Goal: Task Accomplishment & Management: Complete application form

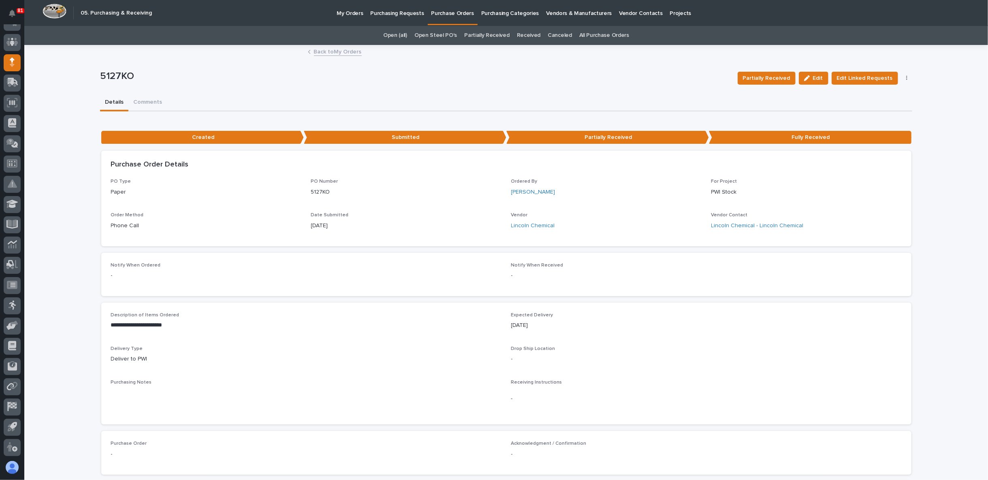
click at [337, 52] on link "Back to My Orders" at bounding box center [338, 51] width 48 height 9
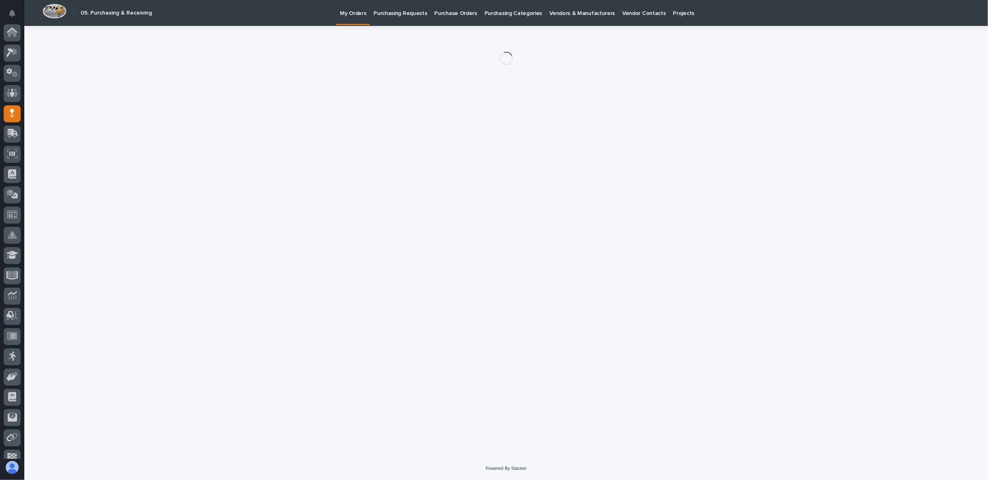
scroll to position [51, 0]
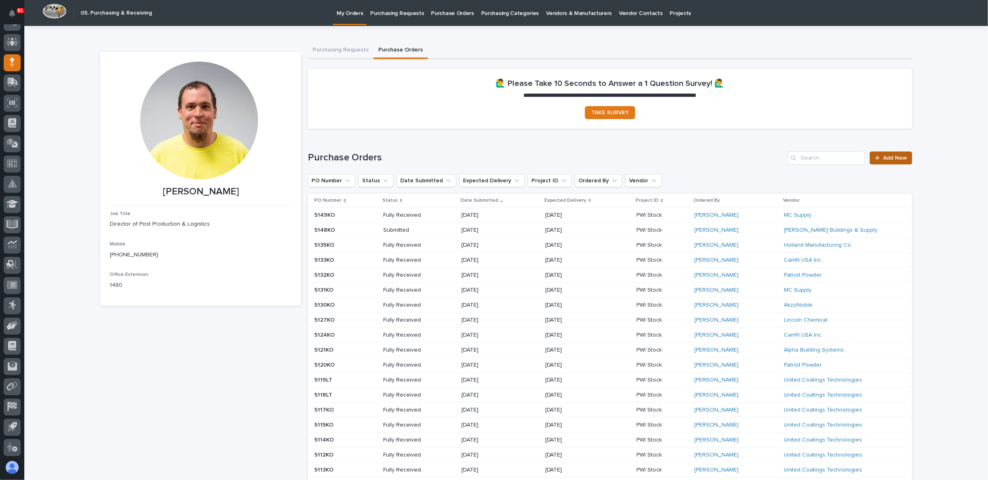
click at [899, 153] on link "Add New" at bounding box center [891, 158] width 43 height 13
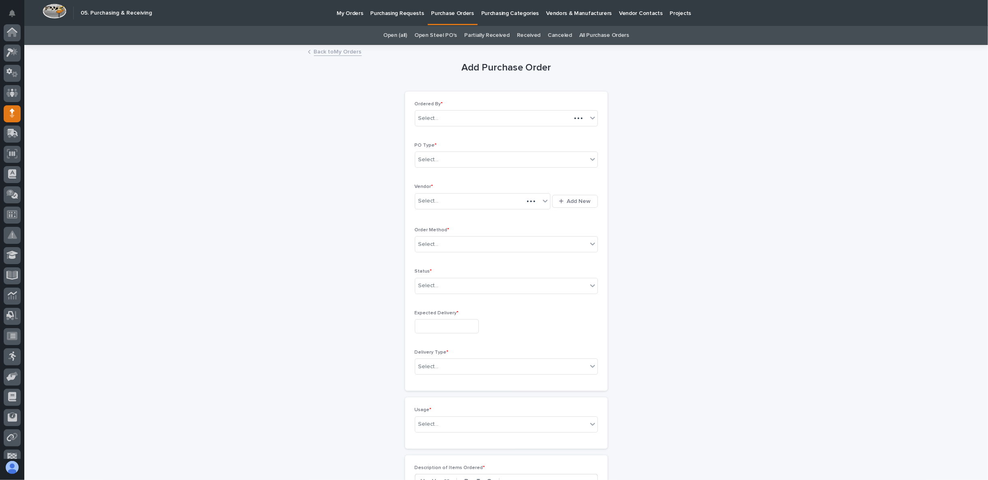
scroll to position [51, 0]
click at [487, 162] on div "Select..." at bounding box center [501, 159] width 172 height 13
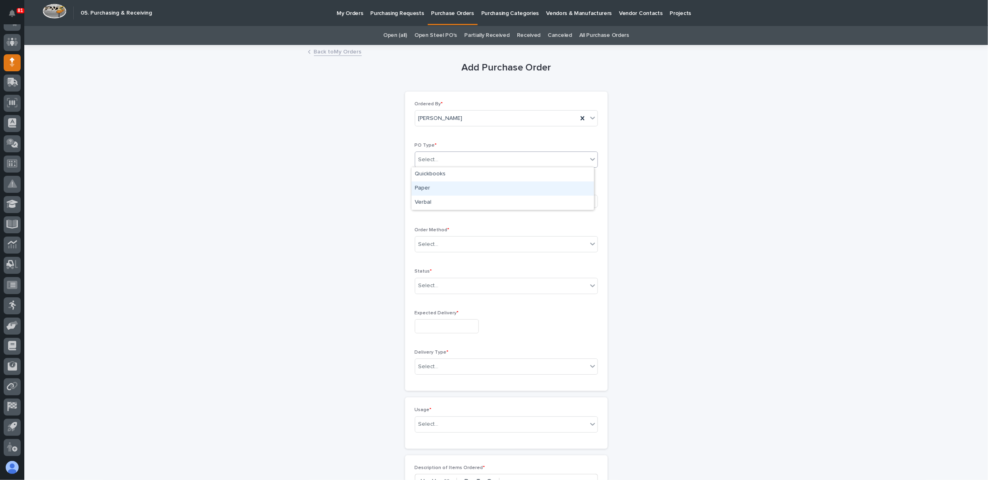
click at [474, 188] on div "Paper" at bounding box center [503, 189] width 182 height 14
click at [463, 198] on div "Select..." at bounding box center [477, 200] width 125 height 13
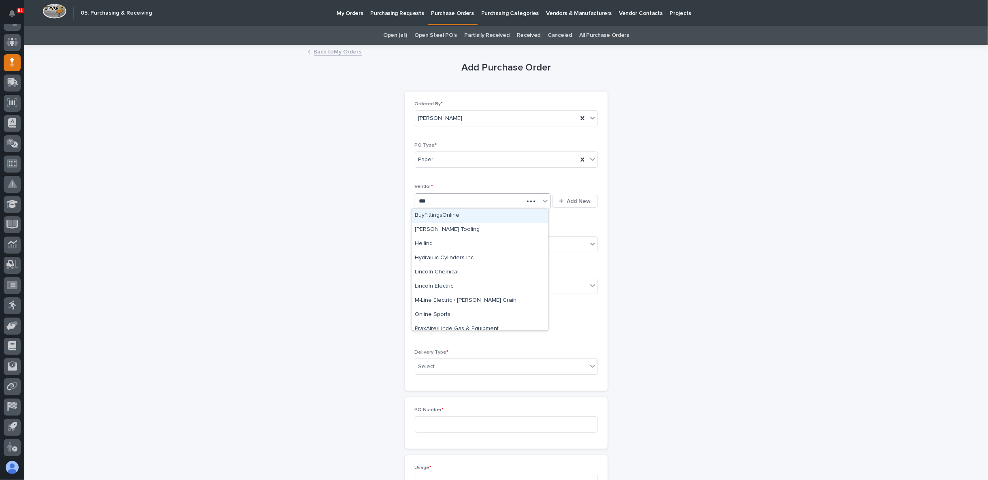
type input "****"
click at [461, 211] on div "Lincoln Chemical" at bounding box center [480, 216] width 136 height 14
click at [440, 242] on div "Select..." at bounding box center [501, 244] width 172 height 13
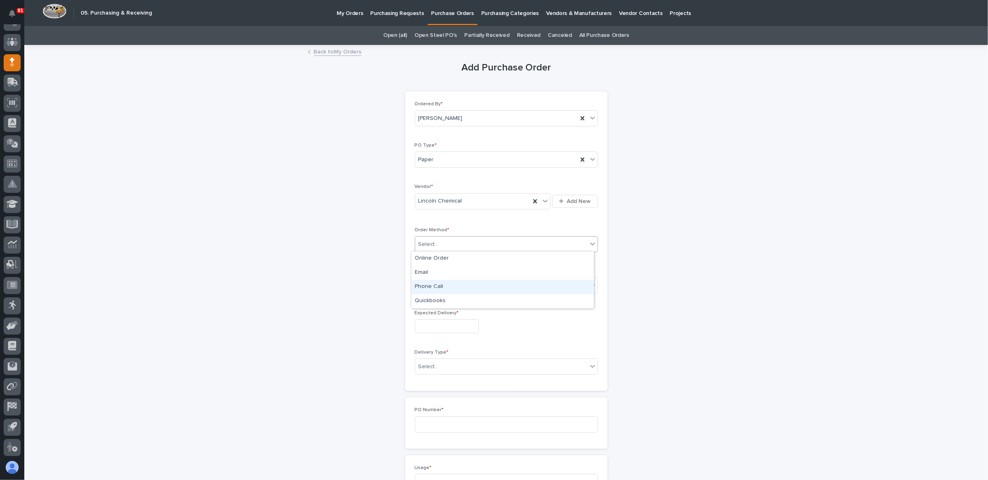
click at [454, 288] on div "Phone Call" at bounding box center [503, 287] width 182 height 14
click at [456, 291] on div "Select..." at bounding box center [506, 286] width 183 height 16
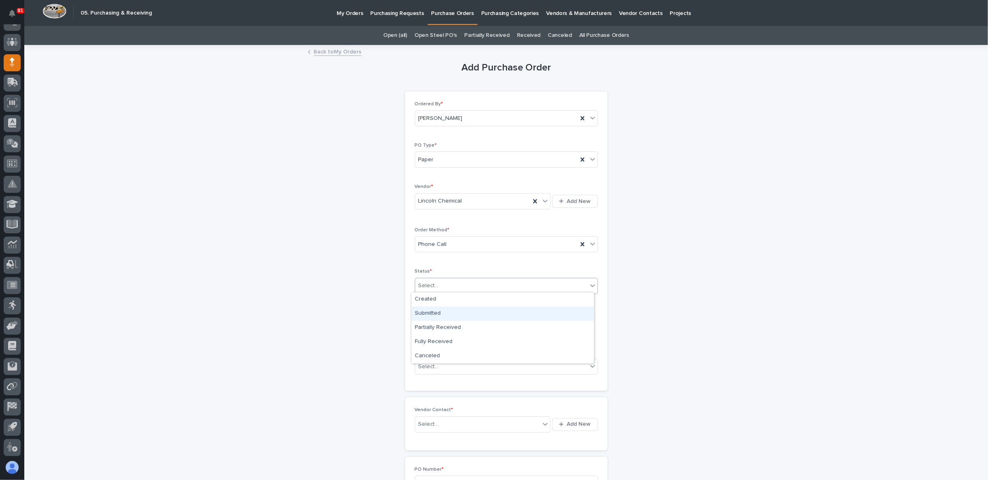
click at [453, 312] on div "Submitted" at bounding box center [503, 314] width 182 height 14
click at [452, 321] on input "text" at bounding box center [447, 326] width 64 height 14
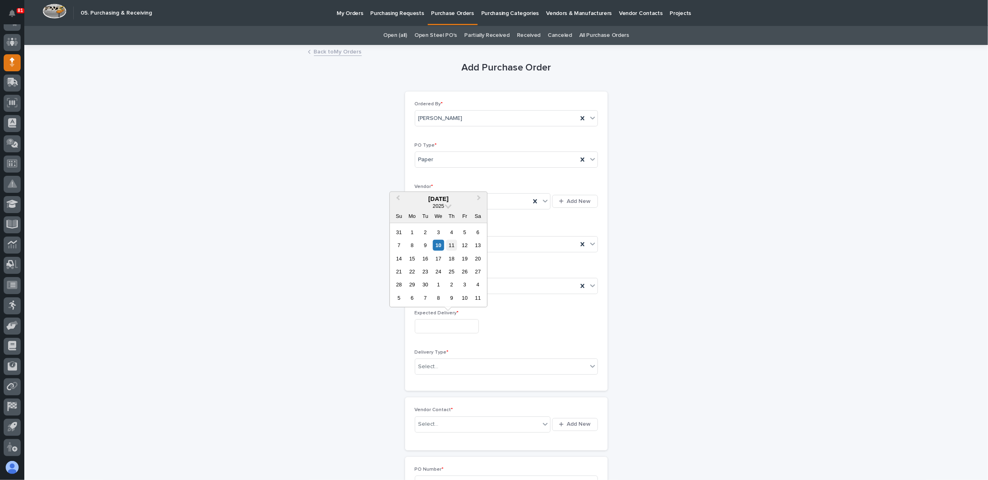
click at [451, 246] on div "11" at bounding box center [451, 245] width 11 height 11
type input "**********"
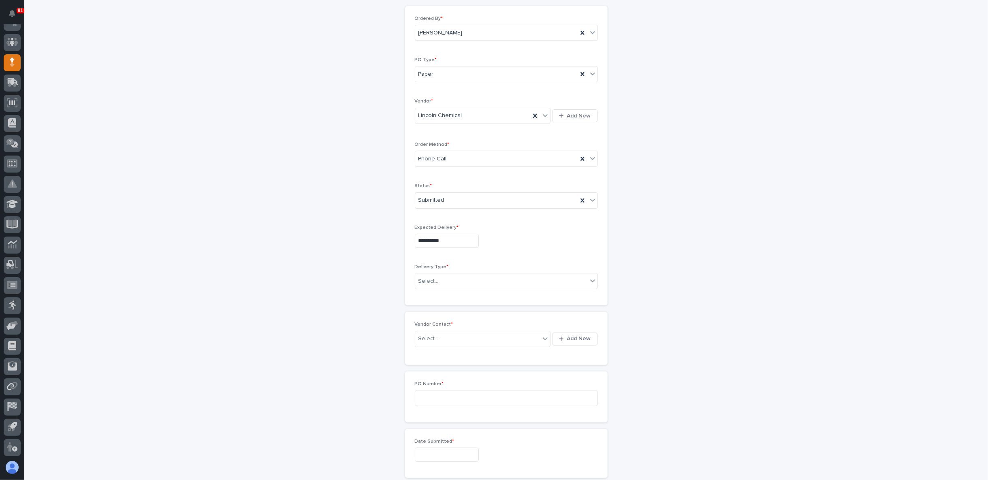
scroll to position [90, 0]
drag, startPoint x: 461, startPoint y: 283, endPoint x: 462, endPoint y: 278, distance: 5.3
click at [461, 280] on div "Delivery Type * Select..." at bounding box center [506, 276] width 183 height 32
click at [464, 273] on div "Select..." at bounding box center [501, 276] width 172 height 13
click at [466, 289] on div "Deliver to PWI" at bounding box center [503, 290] width 182 height 14
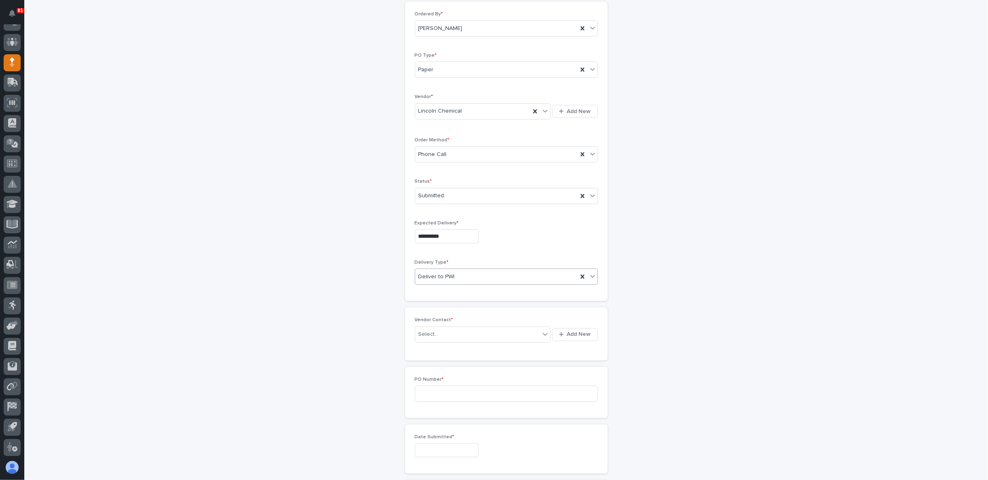
scroll to position [135, 0]
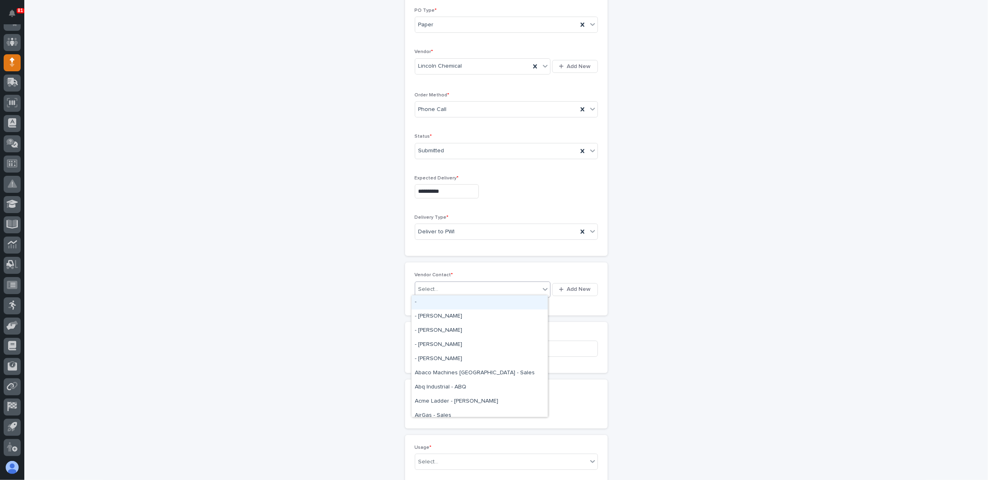
click at [460, 288] on div "Select..." at bounding box center [477, 289] width 125 height 13
type input "****"
click at [462, 299] on div "Lincoln Chemical - Lincoln Chemical" at bounding box center [480, 302] width 136 height 14
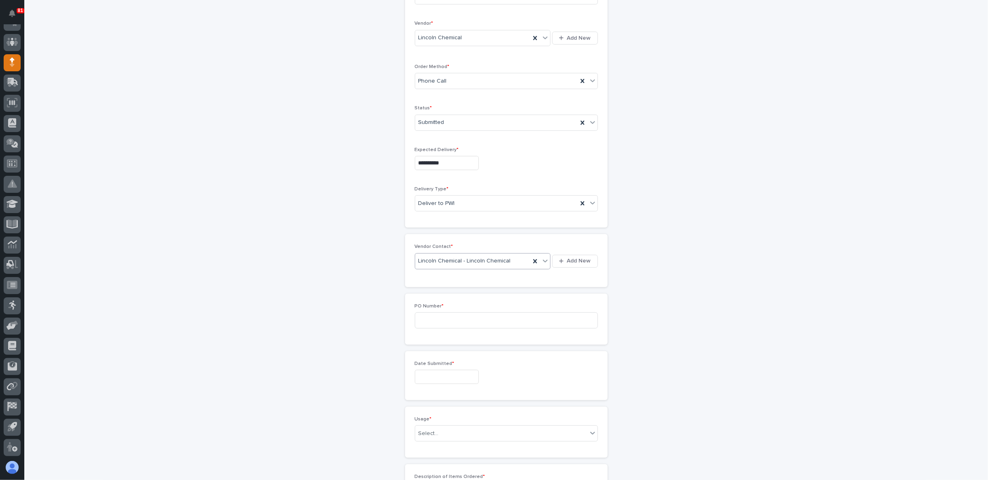
scroll to position [225, 0]
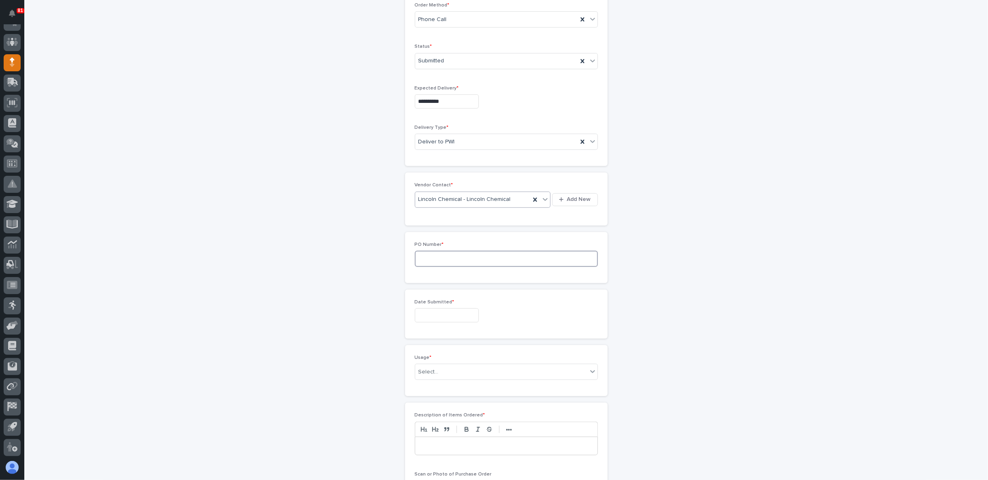
click at [440, 259] on input at bounding box center [506, 259] width 183 height 16
type input "5150KO"
click at [456, 315] on input "text" at bounding box center [447, 315] width 64 height 14
click at [421, 236] on div "9" at bounding box center [425, 233] width 11 height 11
type input "**********"
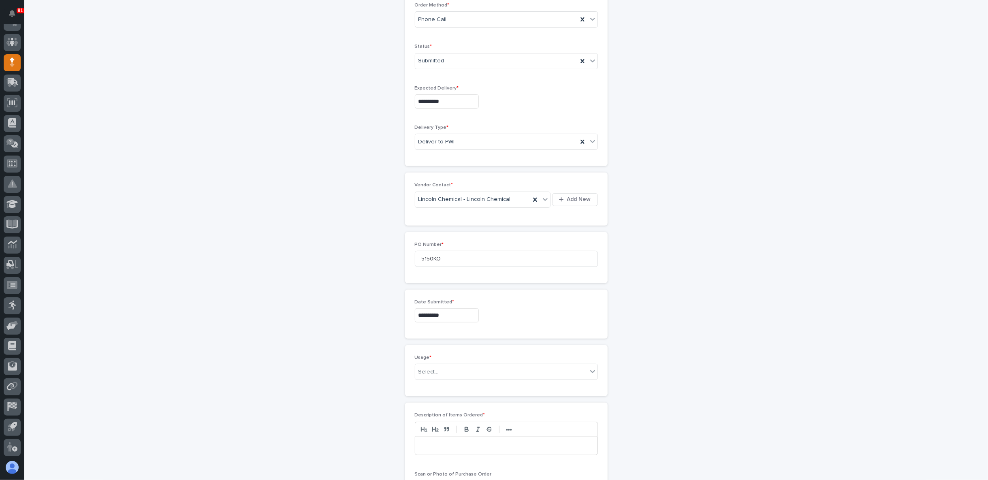
scroll to position [270, 0]
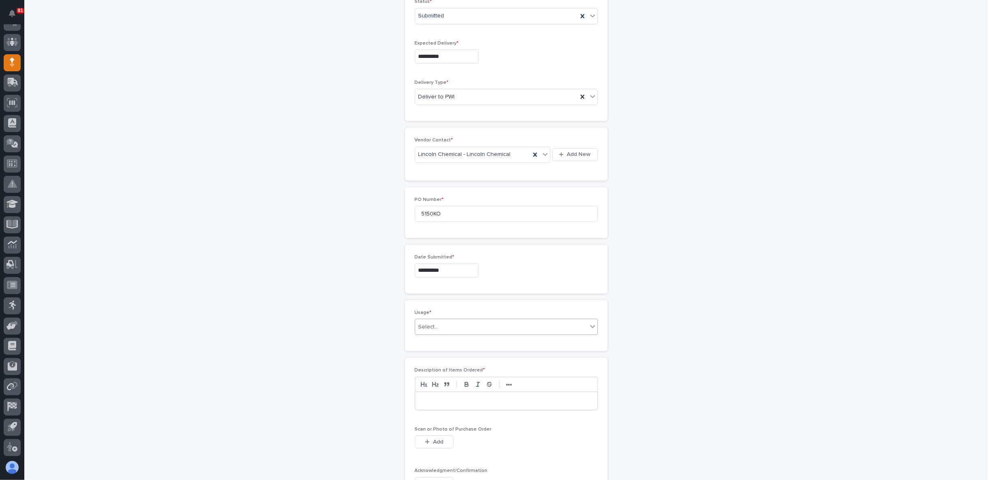
click at [456, 325] on div "Select..." at bounding box center [501, 326] width 172 height 13
click at [456, 378] on div "PWI Stock" at bounding box center [503, 382] width 182 height 14
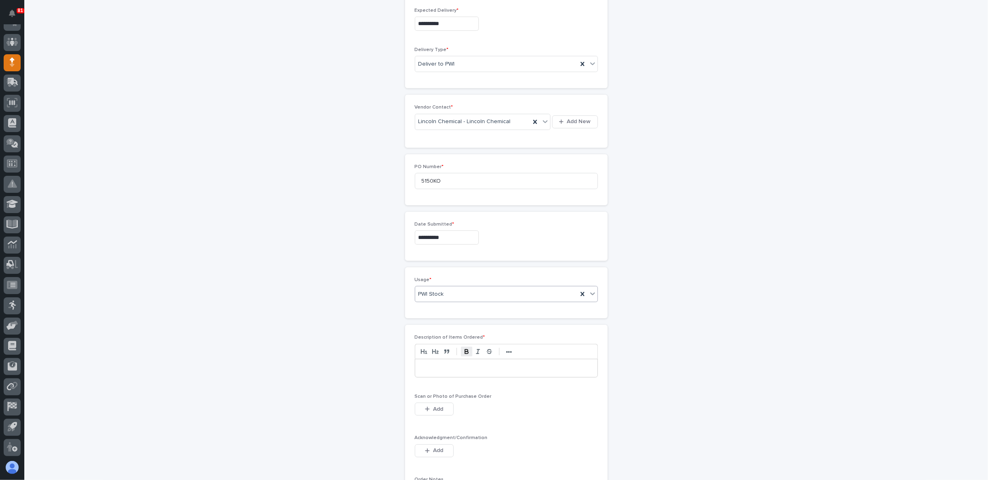
scroll to position [315, 0]
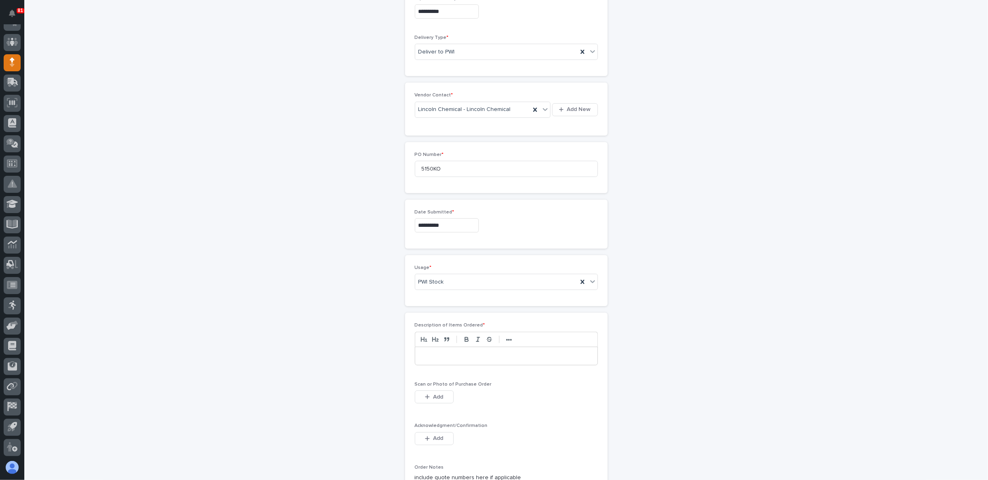
click at [457, 352] on p at bounding box center [506, 356] width 170 height 8
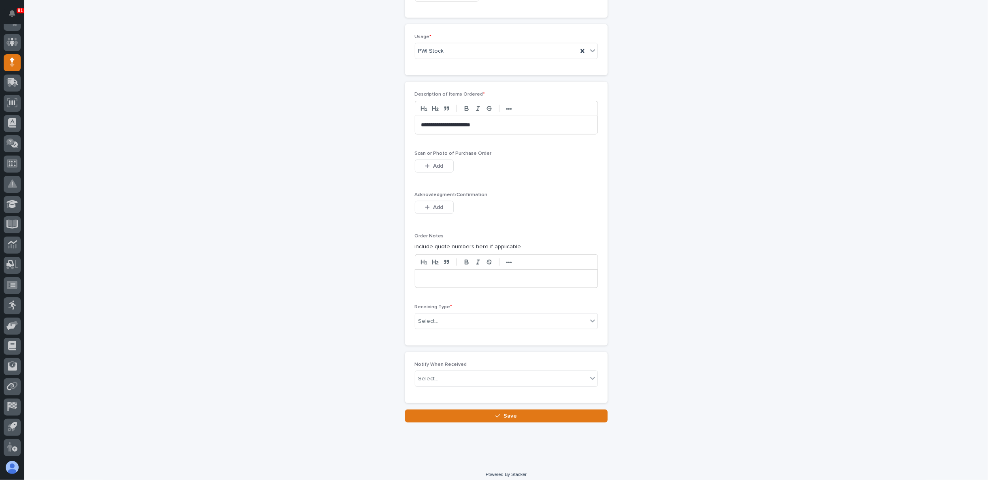
scroll to position [547, 0]
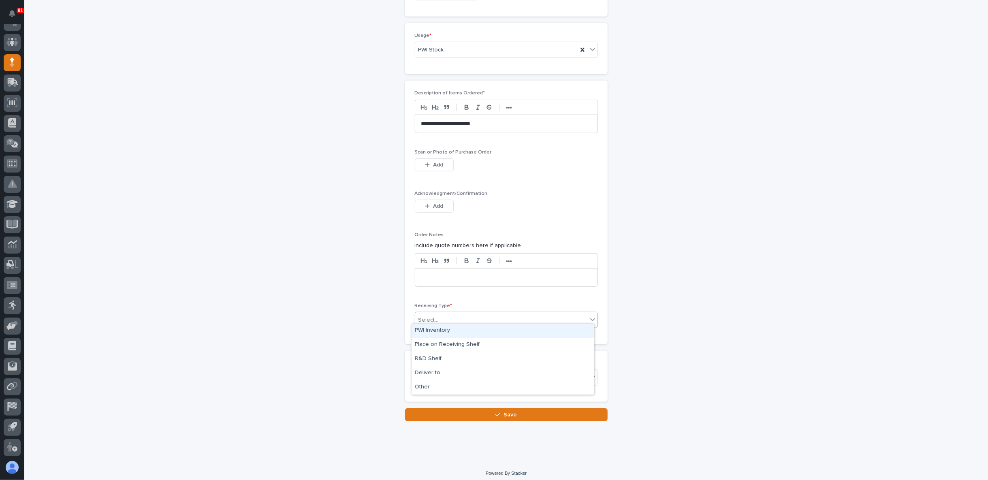
click at [449, 315] on div "Select..." at bounding box center [501, 320] width 172 height 13
click at [444, 332] on div "PWI Inventory" at bounding box center [503, 331] width 182 height 14
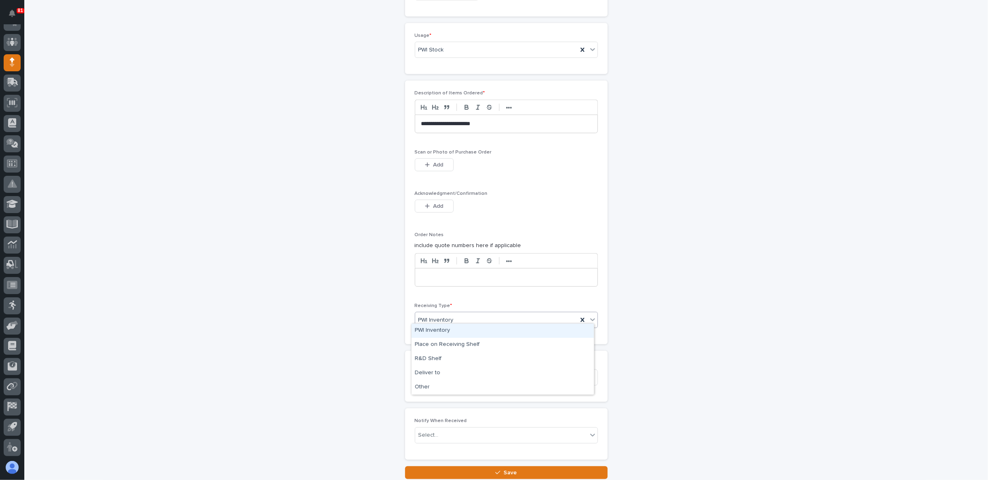
click at [446, 316] on span "PWI Inventory" at bounding box center [436, 320] width 35 height 9
click at [449, 387] on div "Other" at bounding box center [503, 387] width 182 height 14
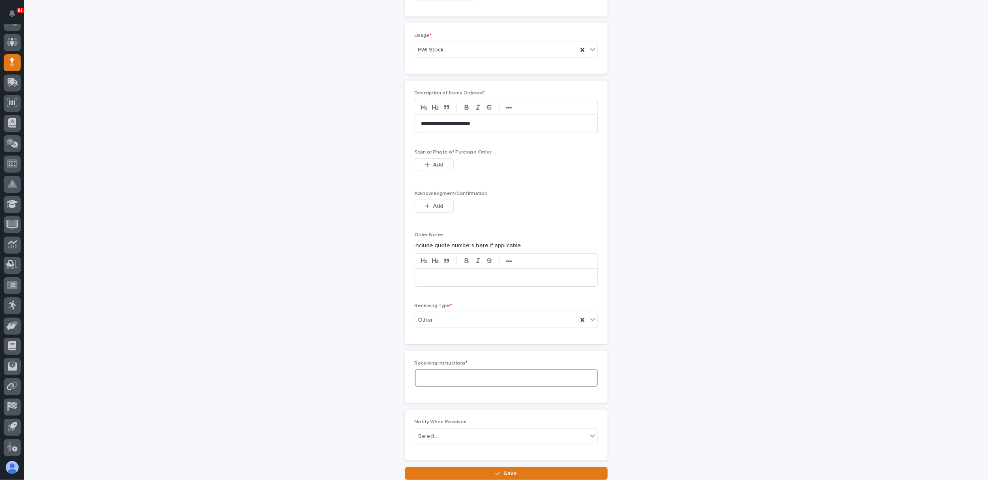
click at [443, 377] on textarea at bounding box center [506, 378] width 183 height 17
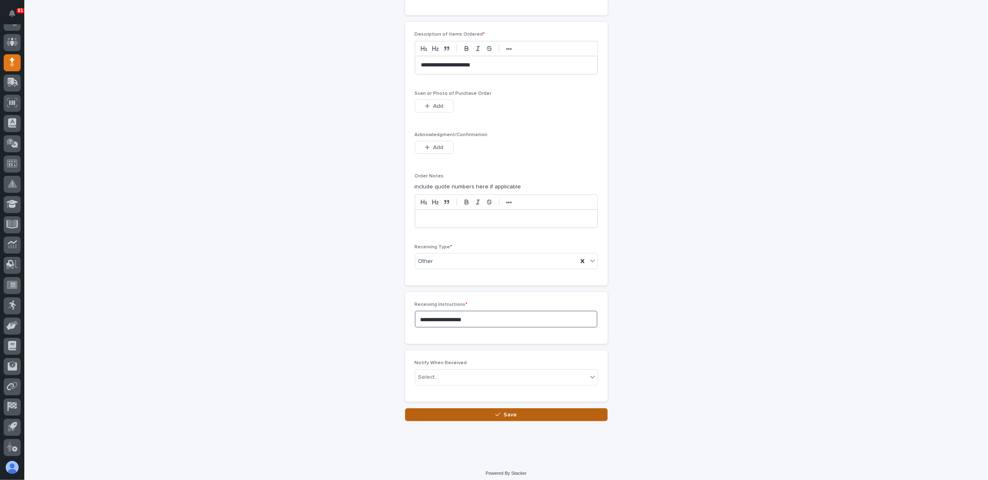
type textarea "**********"
click at [496, 412] on icon "button" at bounding box center [498, 415] width 5 height 6
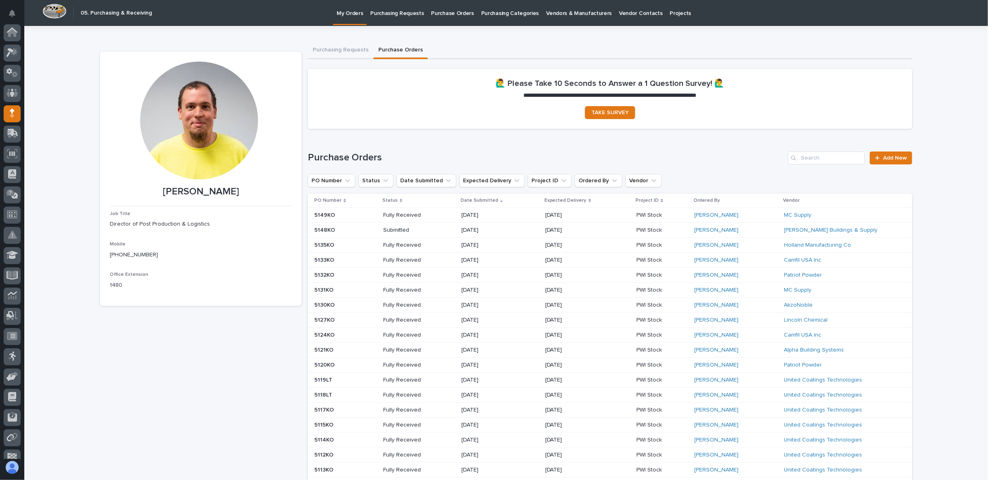
scroll to position [51, 0]
